Goal: Navigation & Orientation: Find specific page/section

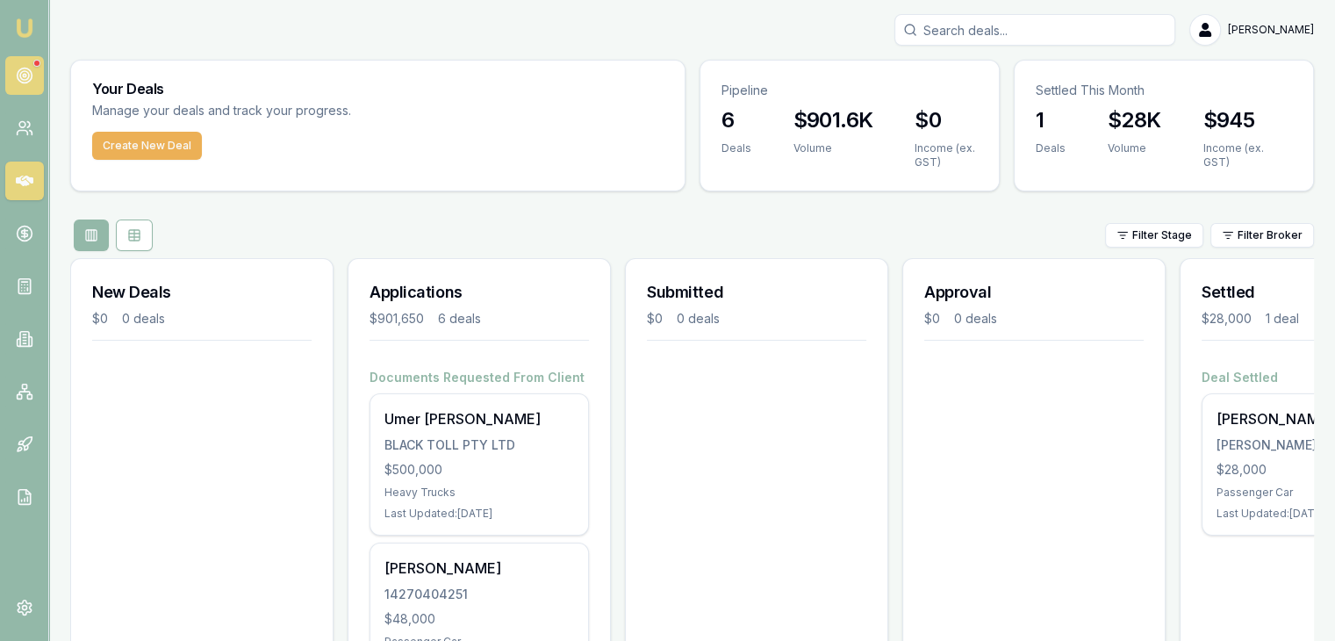
click at [39, 74] on link at bounding box center [24, 75] width 39 height 39
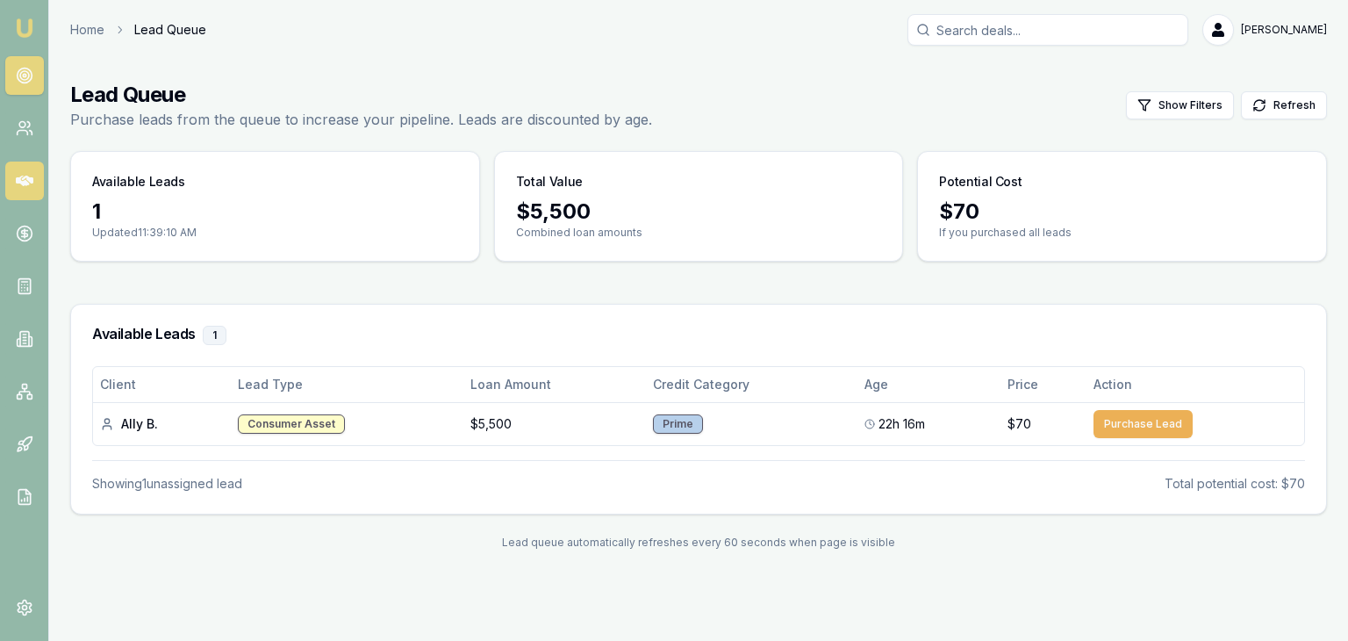
click at [25, 176] on icon at bounding box center [25, 181] width 18 height 11
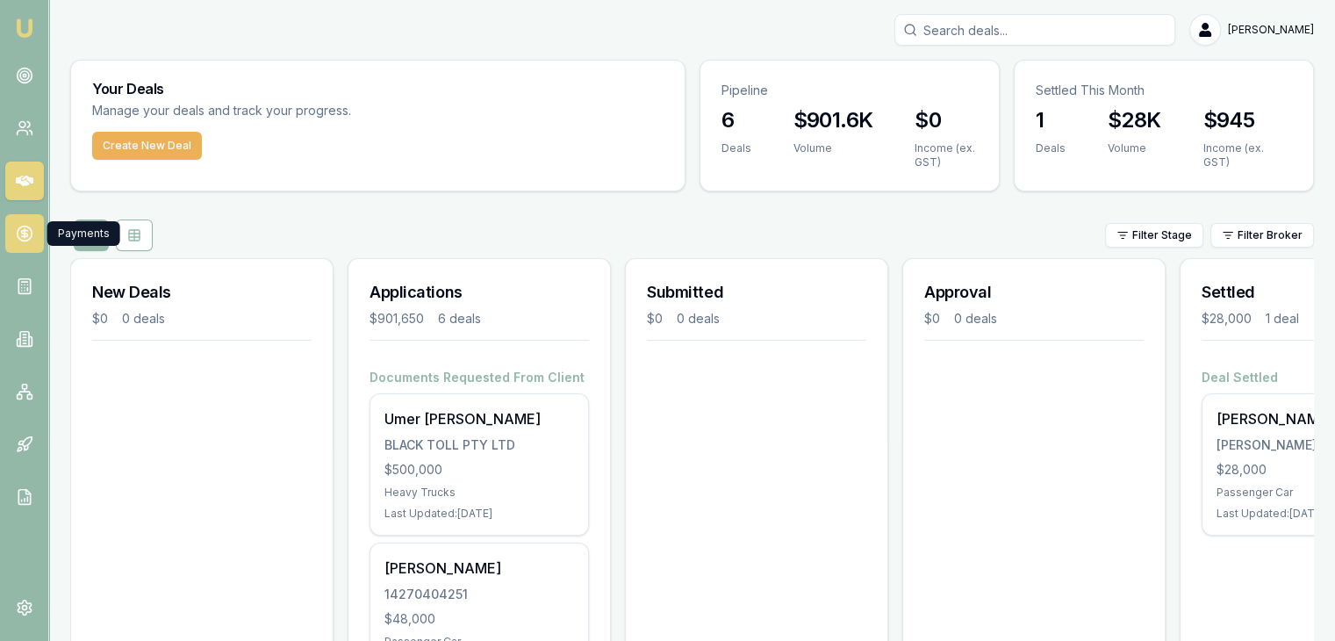
click at [25, 240] on circle at bounding box center [24, 233] width 15 height 15
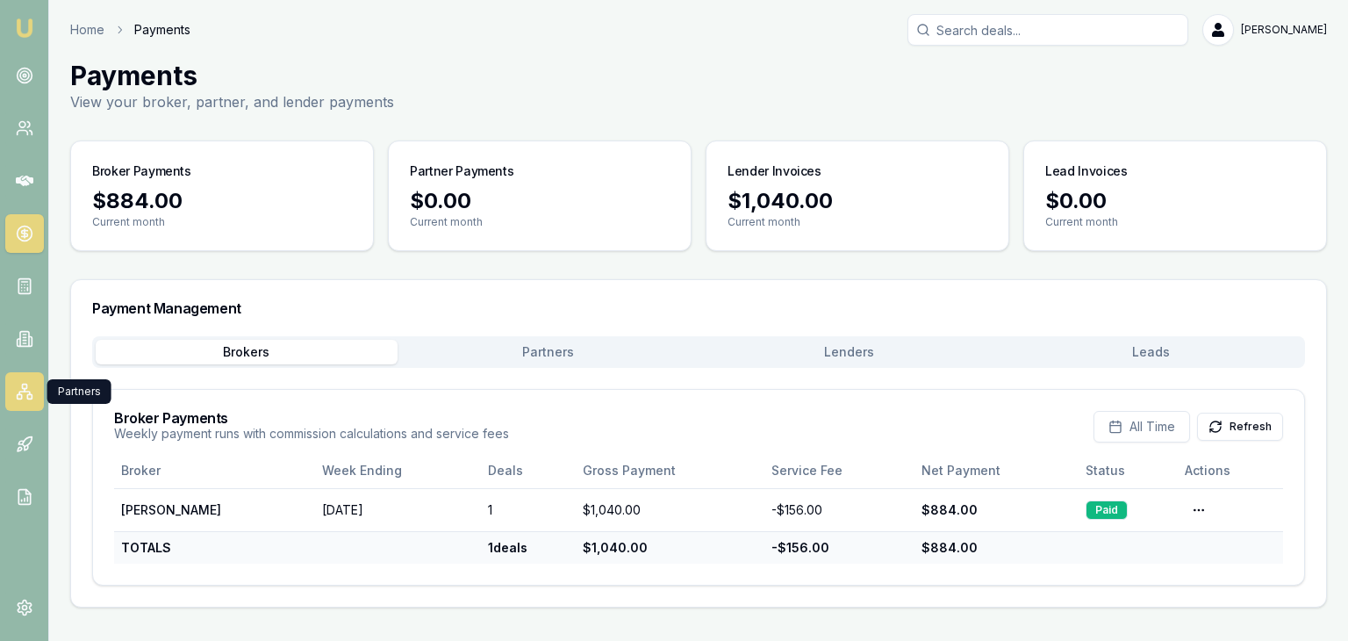
click at [26, 399] on icon at bounding box center [25, 392] width 18 height 18
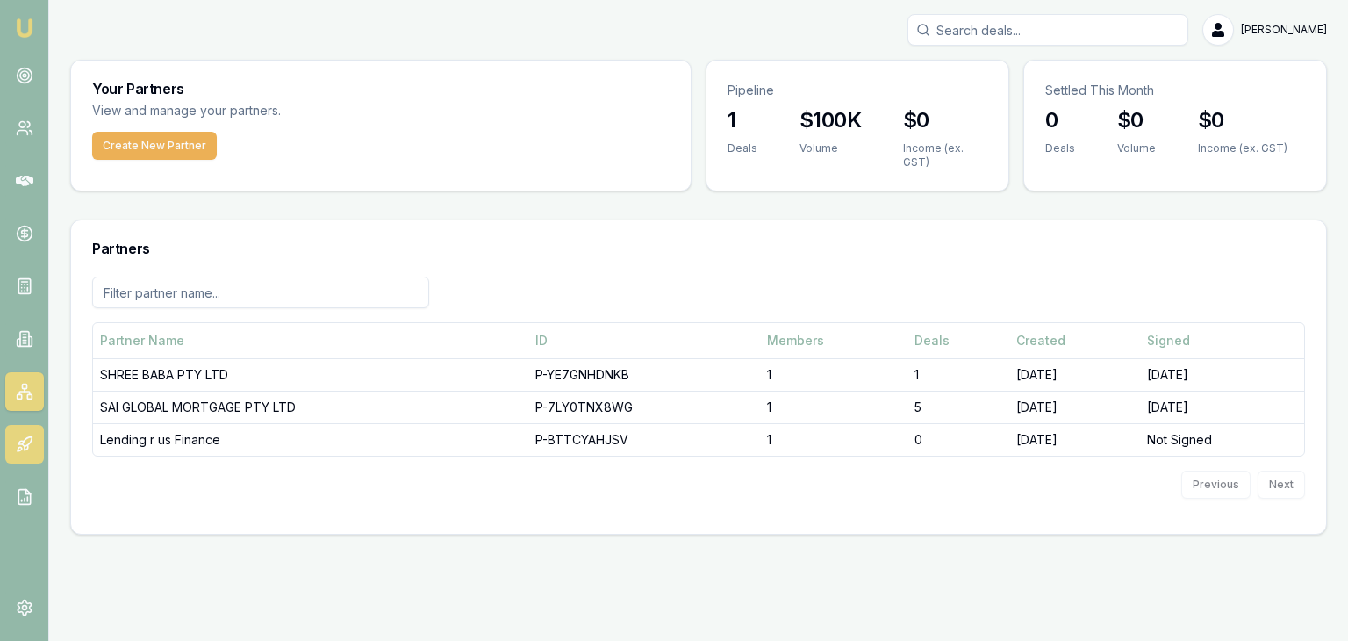
click at [28, 443] on icon at bounding box center [27, 442] width 10 height 10
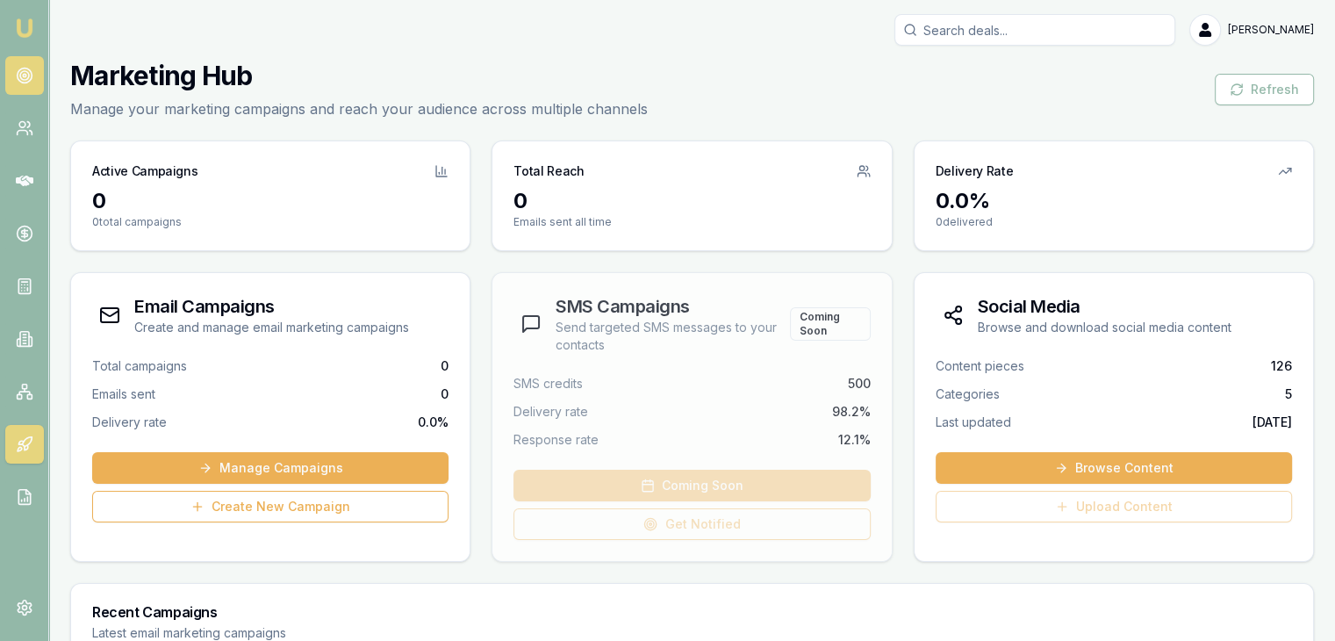
click at [26, 68] on circle at bounding box center [24, 75] width 15 height 15
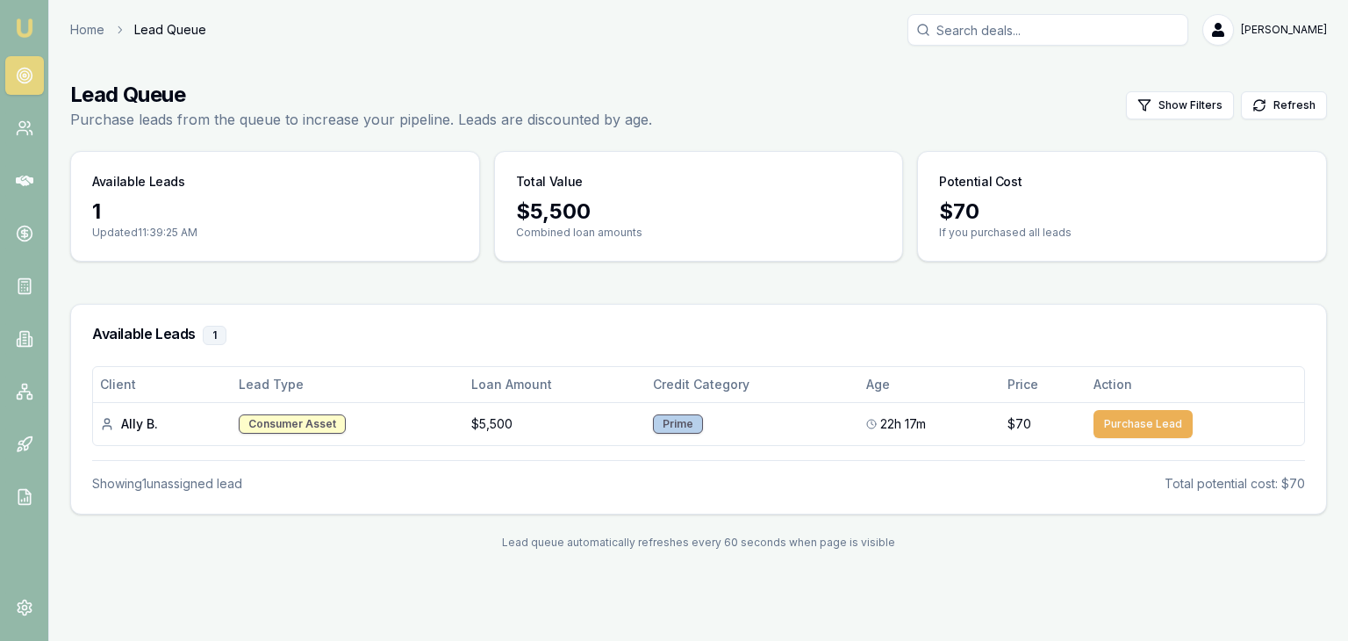
click at [33, 36] on img at bounding box center [24, 28] width 21 height 21
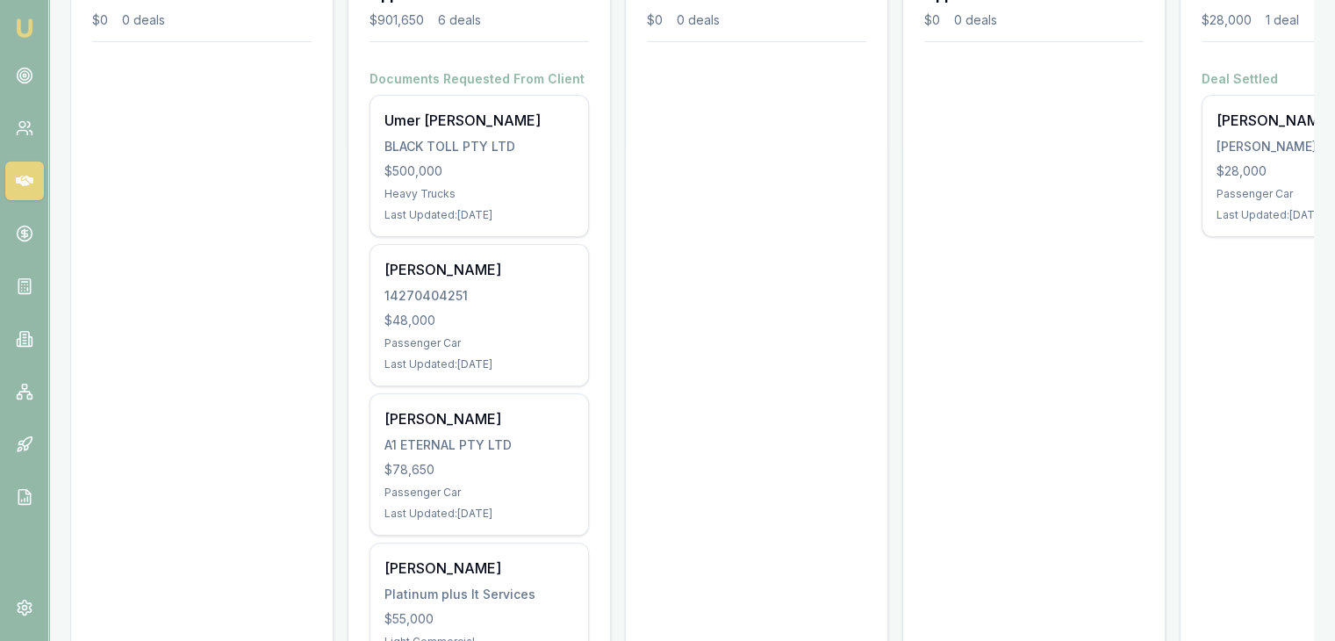
scroll to position [298, 0]
click at [20, 65] on link at bounding box center [24, 75] width 39 height 39
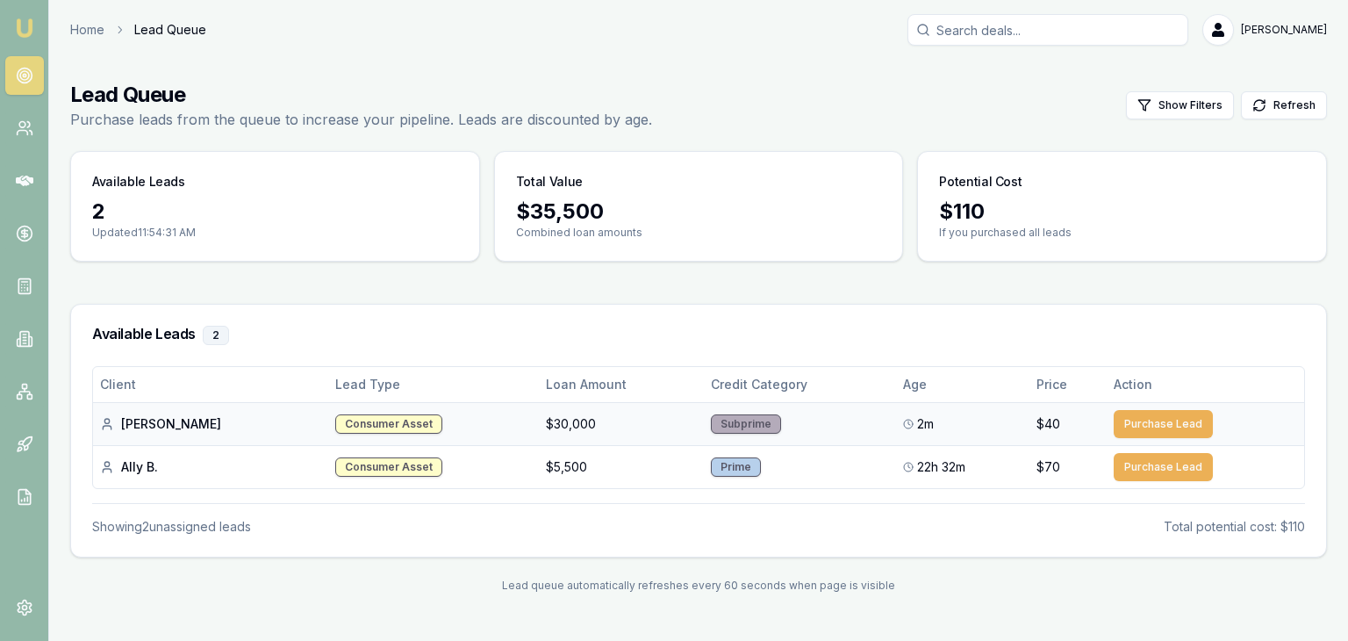
click at [335, 426] on div "Consumer Asset" at bounding box center [388, 423] width 107 height 19
click at [356, 415] on div "Consumer Asset" at bounding box center [388, 423] width 107 height 19
click at [337, 431] on div "Consumer Asset" at bounding box center [388, 423] width 107 height 19
click at [340, 422] on div "Consumer Asset" at bounding box center [388, 423] width 107 height 19
click at [23, 124] on icon at bounding box center [25, 128] width 18 height 18
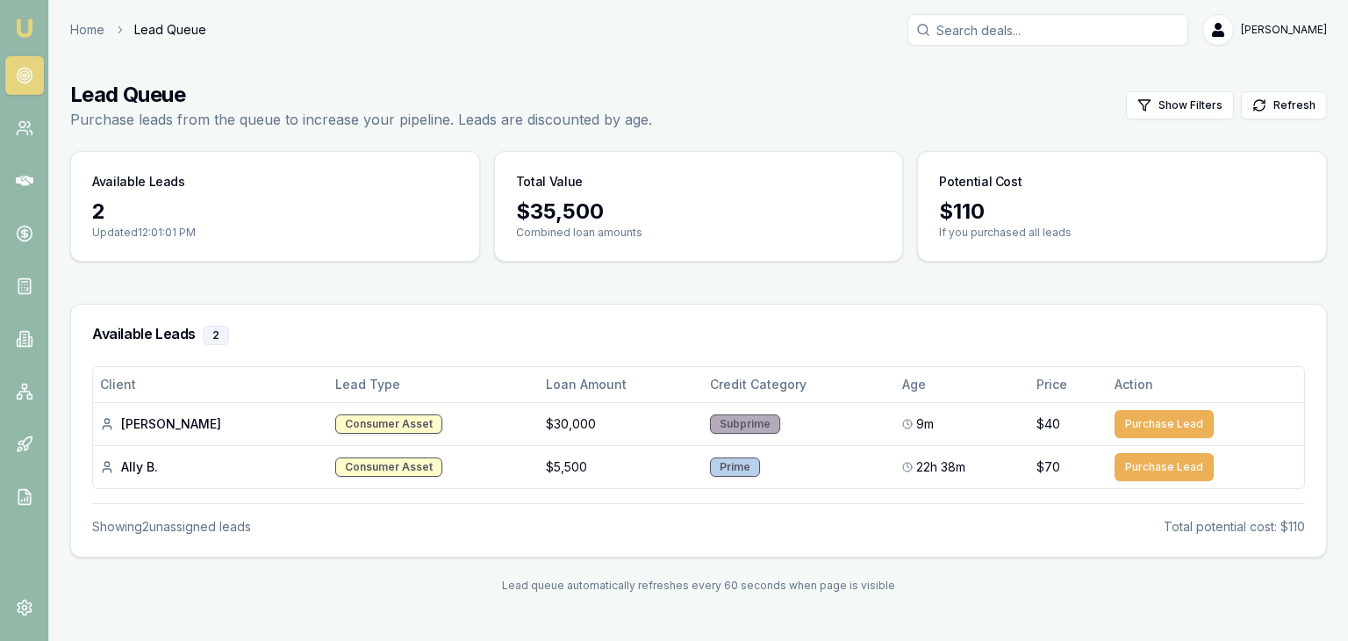
click at [18, 68] on icon at bounding box center [25, 76] width 18 height 18
click at [32, 138] on link at bounding box center [24, 128] width 39 height 39
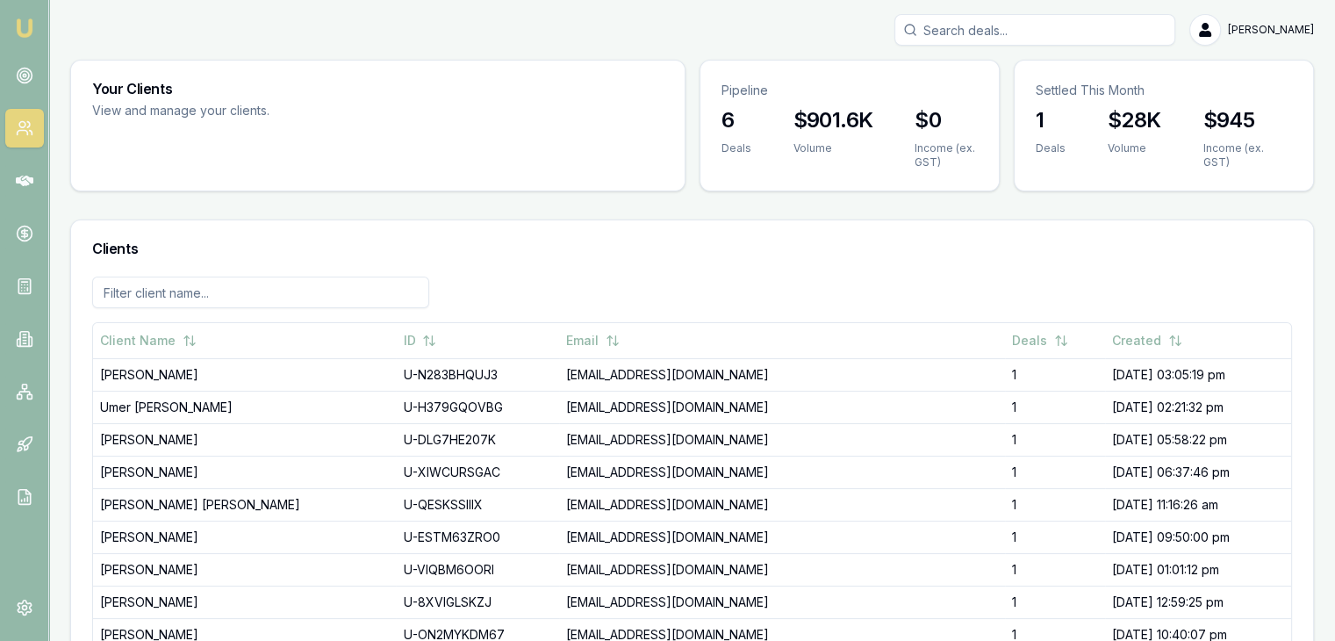
click at [32, 32] on img at bounding box center [24, 28] width 21 height 21
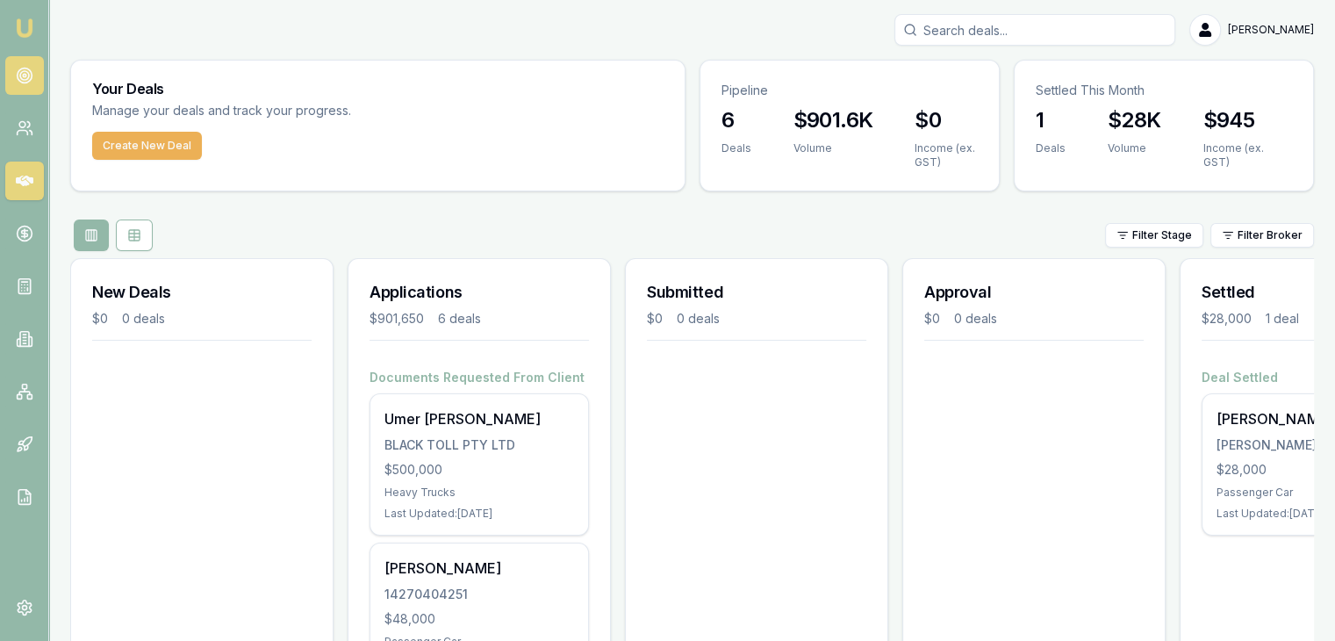
click at [25, 73] on icon at bounding box center [25, 76] width 18 height 18
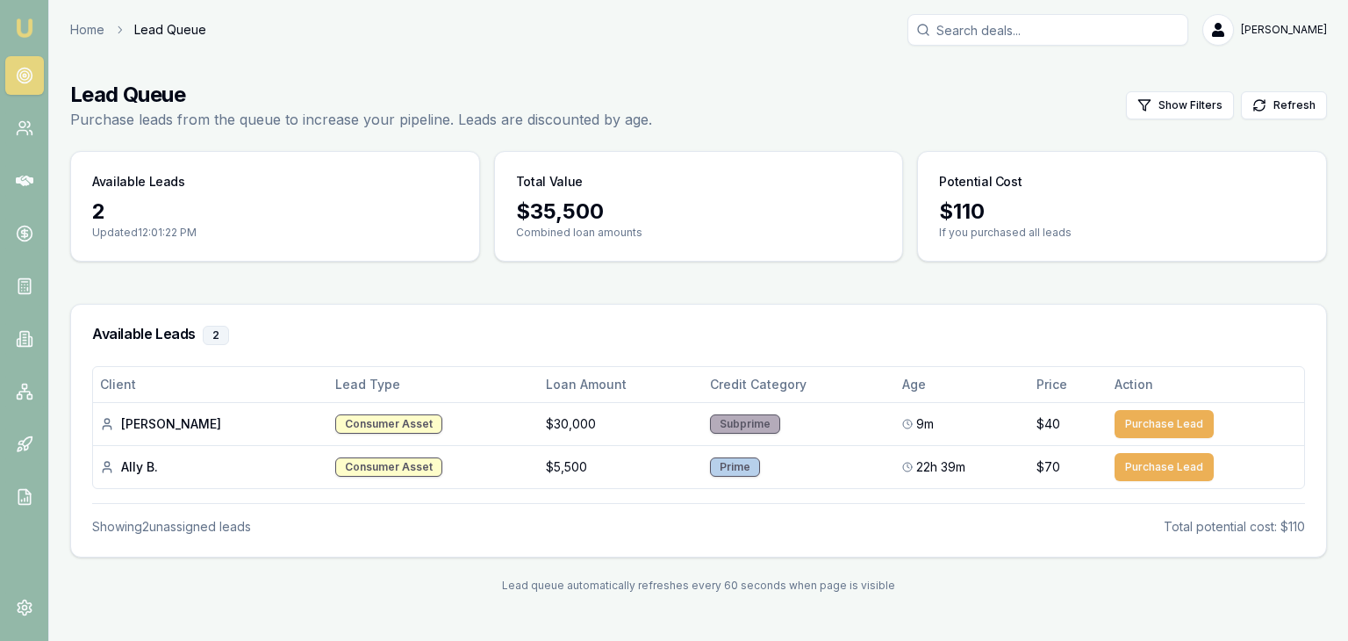
click at [19, 22] on img at bounding box center [24, 28] width 21 height 21
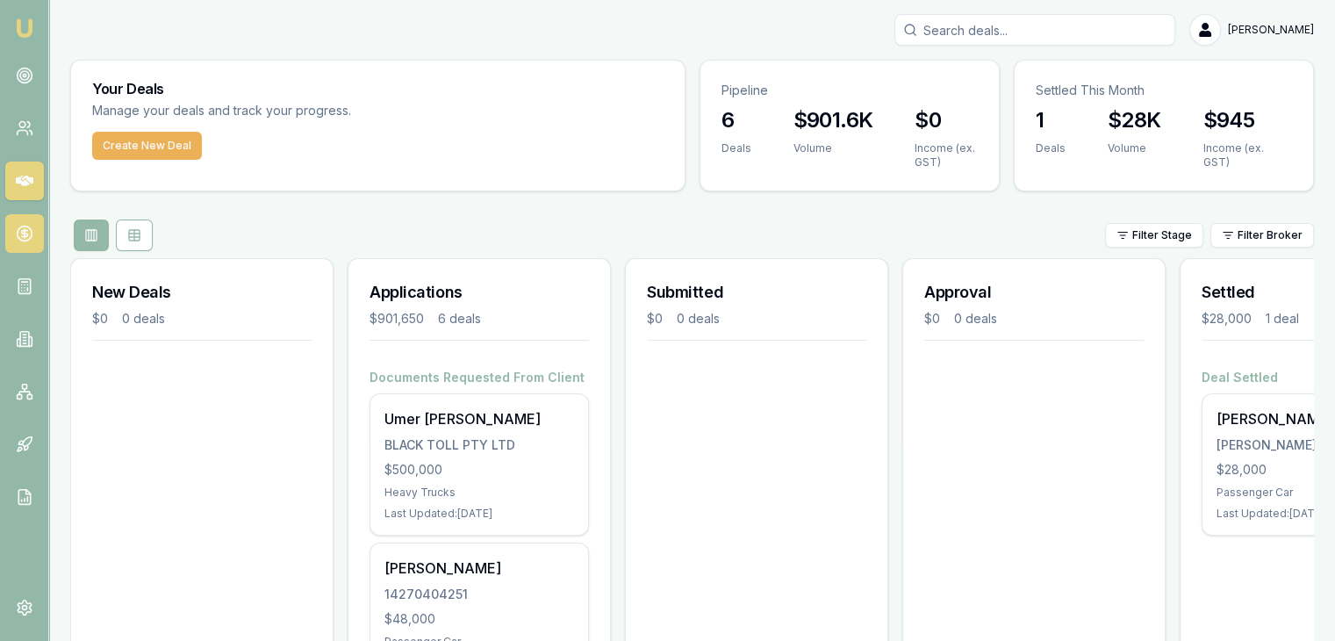
click at [20, 240] on icon at bounding box center [25, 234] width 18 height 18
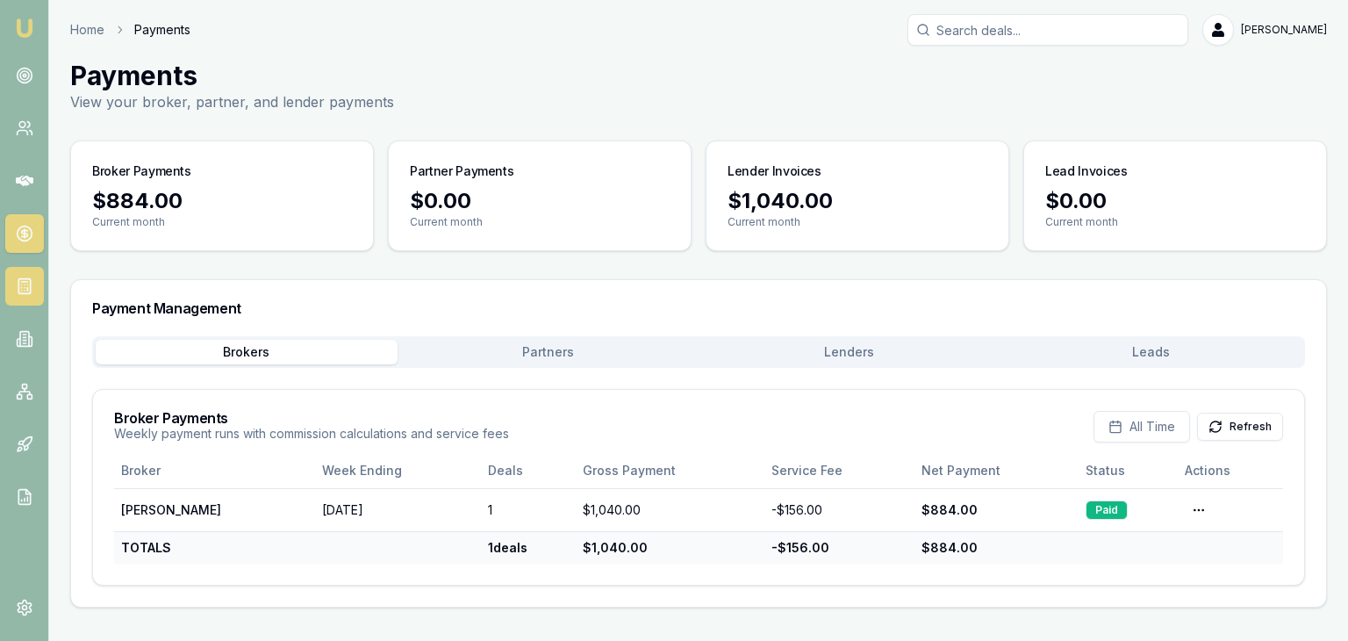
click at [22, 285] on icon at bounding box center [25, 286] width 18 height 18
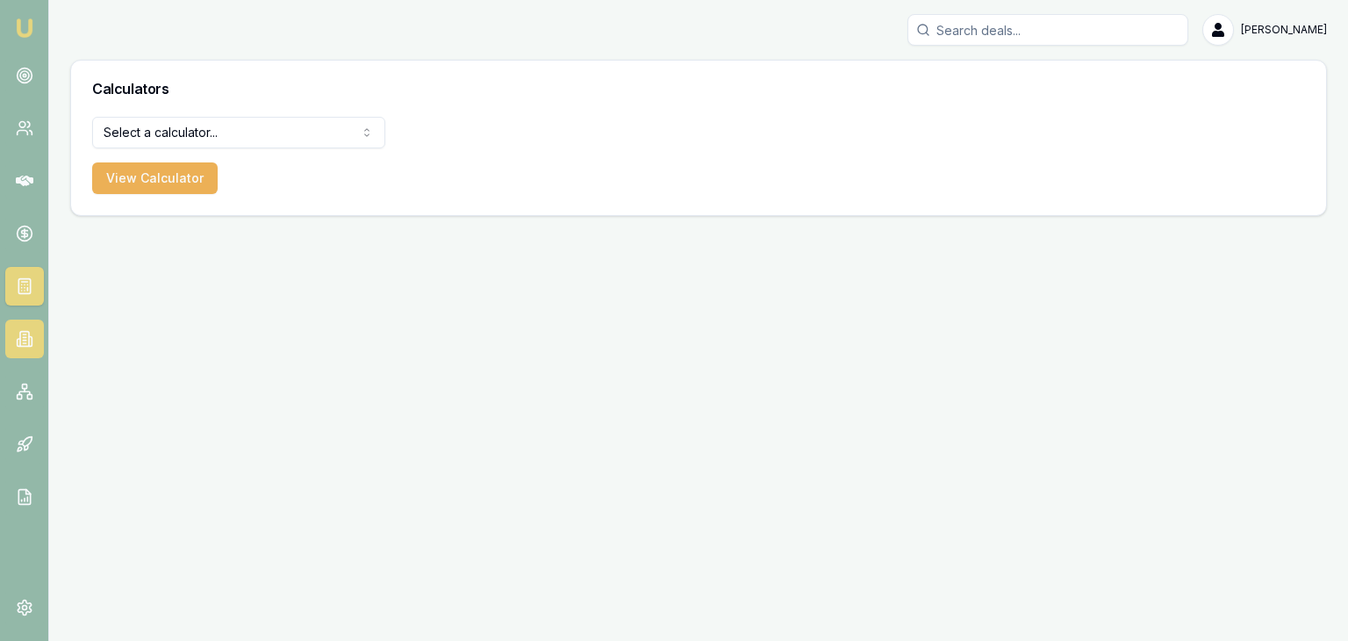
click at [22, 322] on link at bounding box center [24, 338] width 39 height 39
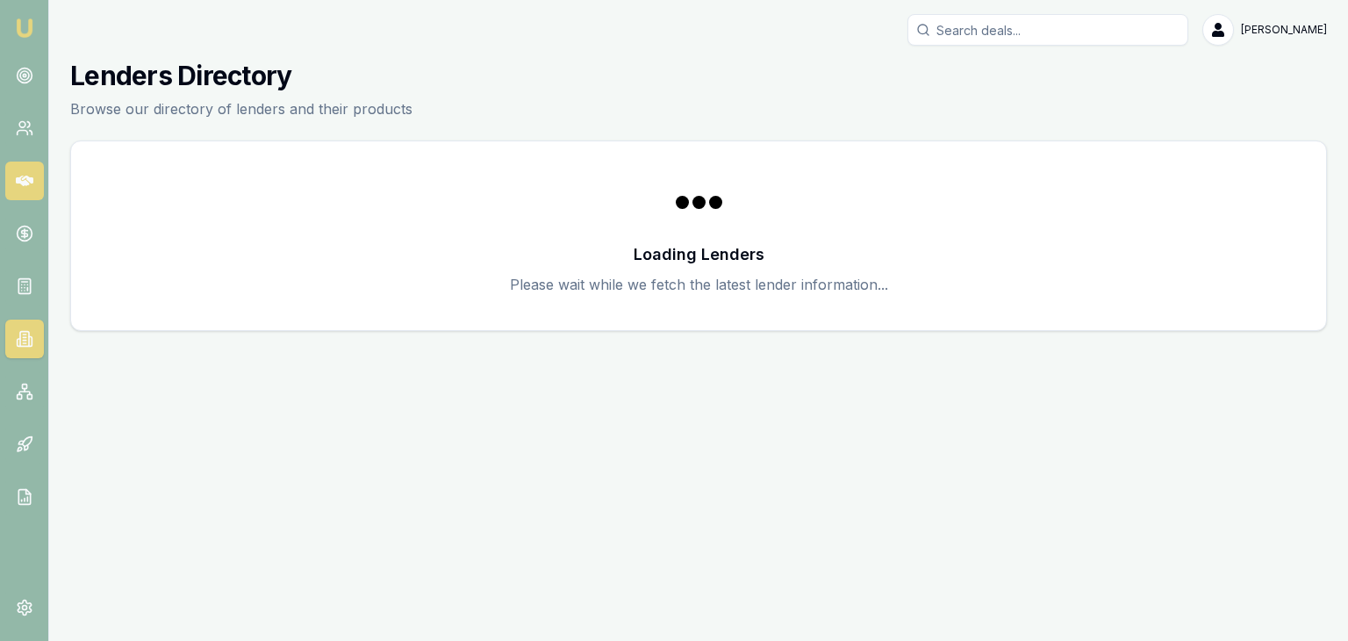
click at [14, 173] on link at bounding box center [24, 180] width 39 height 39
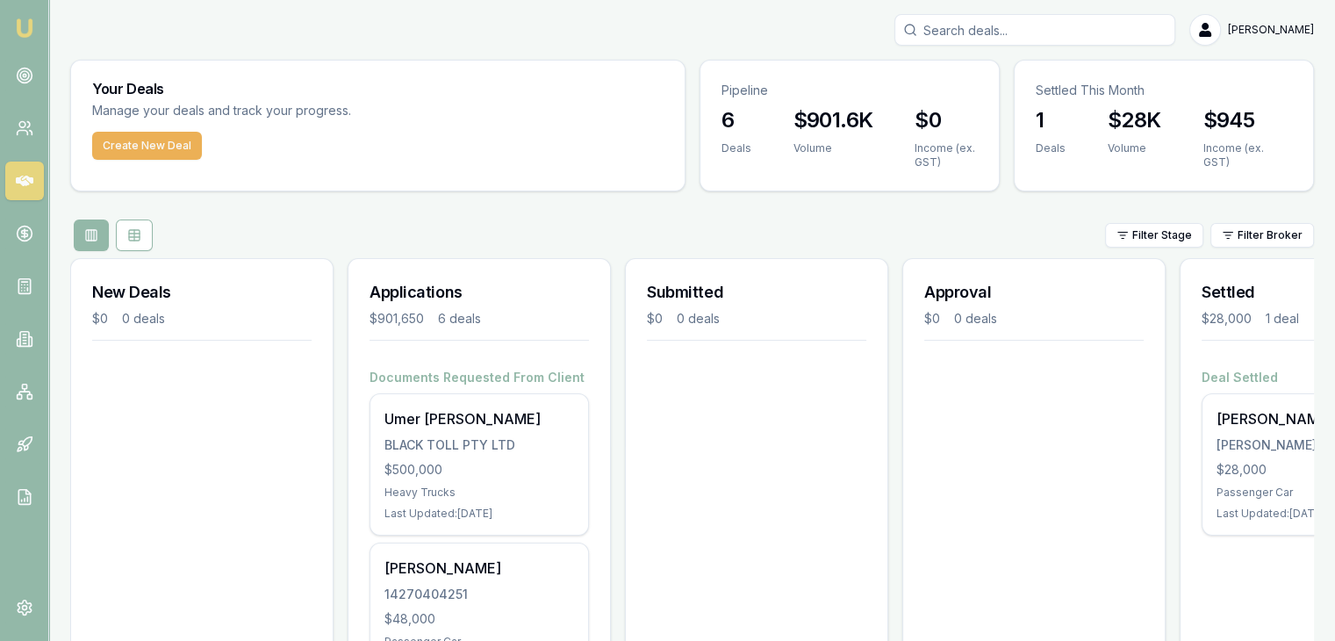
click at [16, 31] on img at bounding box center [24, 28] width 21 height 21
click at [33, 196] on link at bounding box center [24, 180] width 39 height 39
click at [28, 127] on icon at bounding box center [25, 128] width 18 height 18
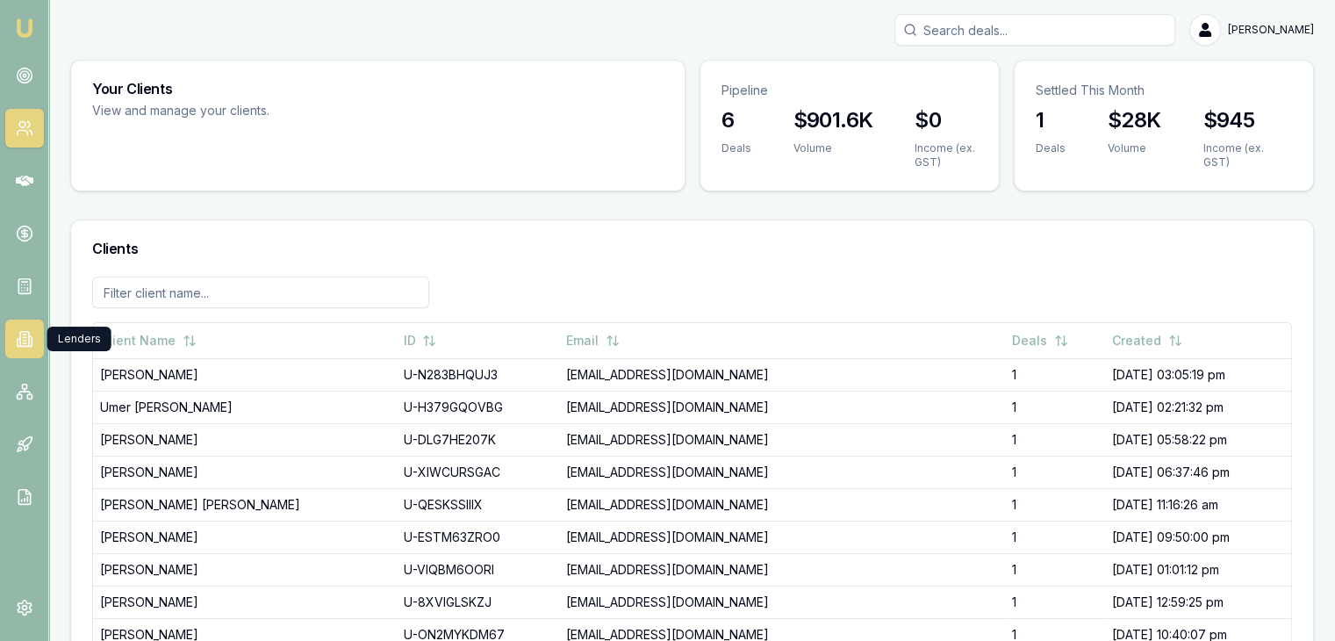
click at [26, 334] on icon at bounding box center [25, 339] width 18 height 18
